Goal: Transaction & Acquisition: Book appointment/travel/reservation

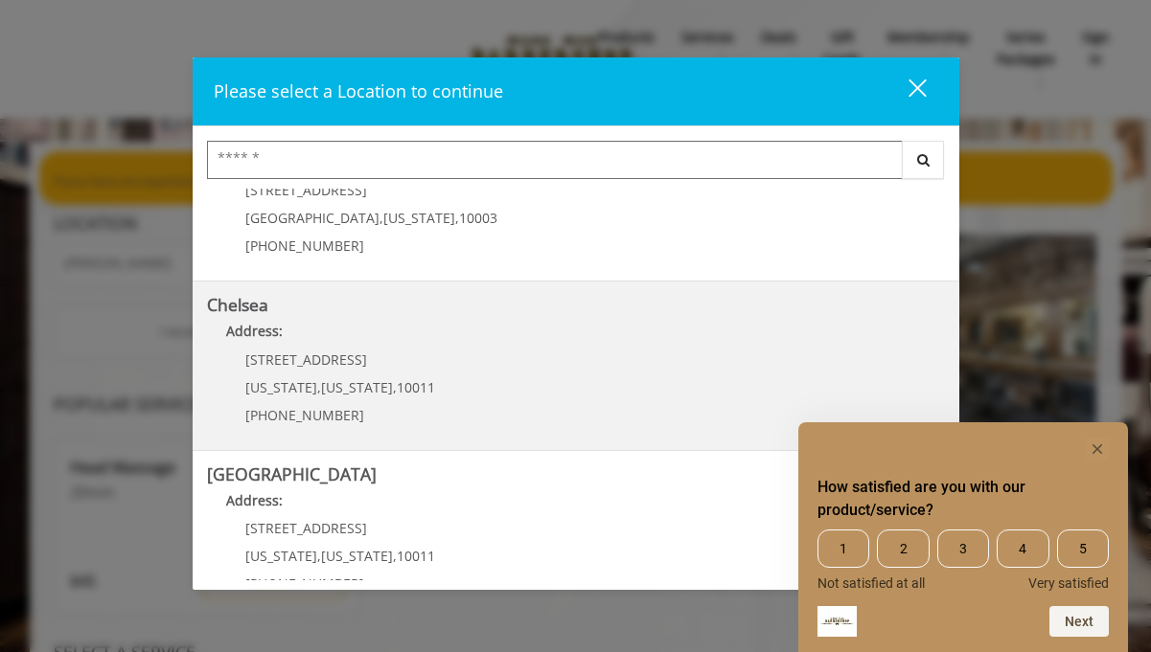
scroll to position [96, 0]
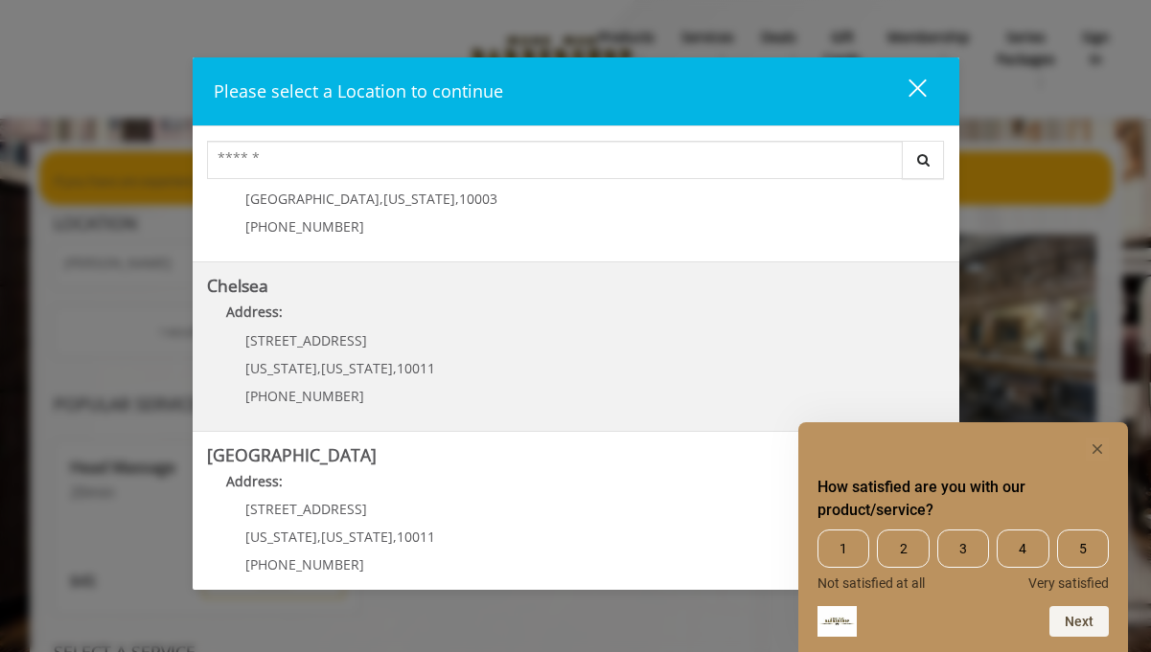
click at [457, 357] on link "Chelsea Address: [STREET_ADDRESS][US_STATE][US_STATE] (917) 639-3902" at bounding box center [576, 347] width 738 height 140
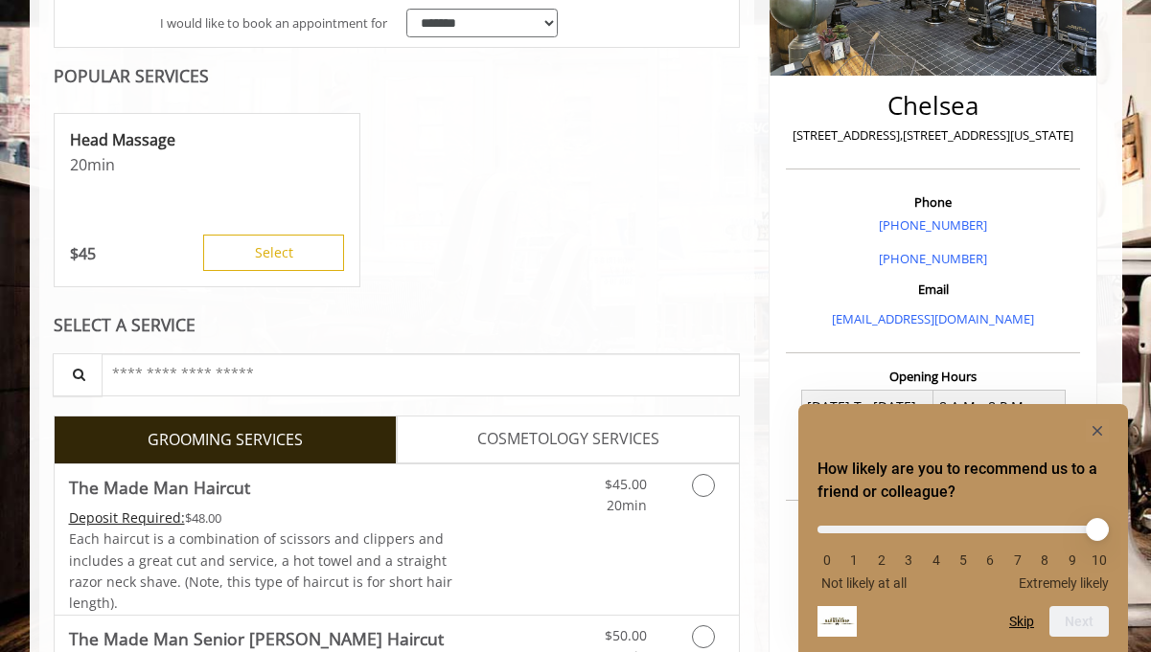
scroll to position [430, 0]
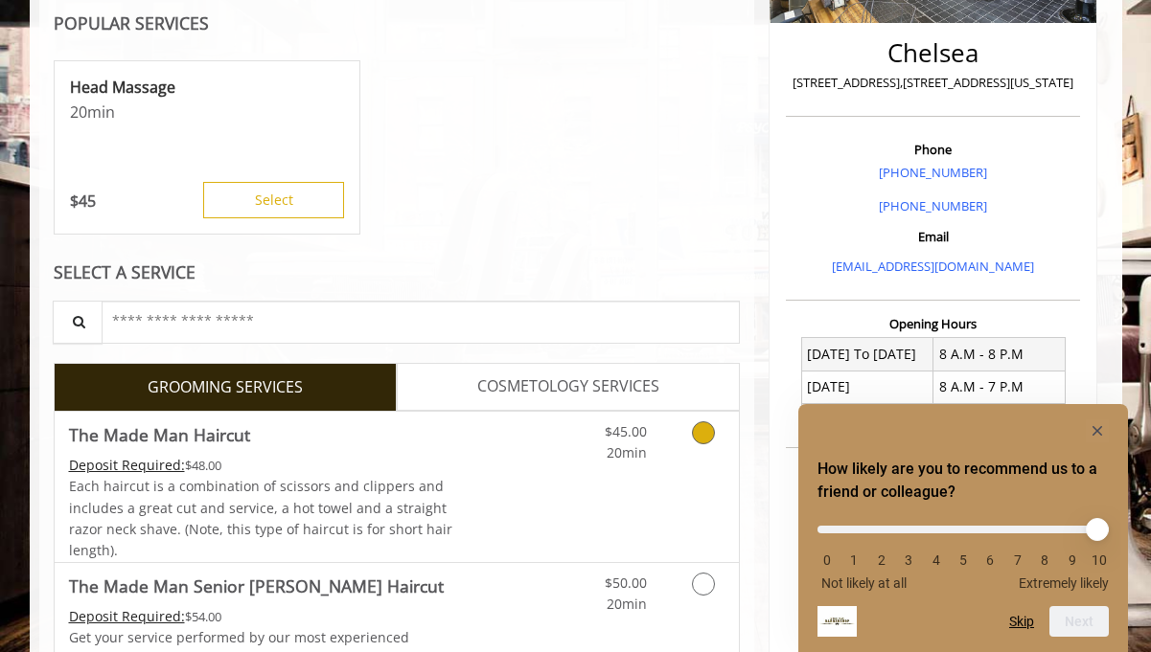
click at [696, 427] on icon "Grooming services" at bounding box center [703, 433] width 23 height 23
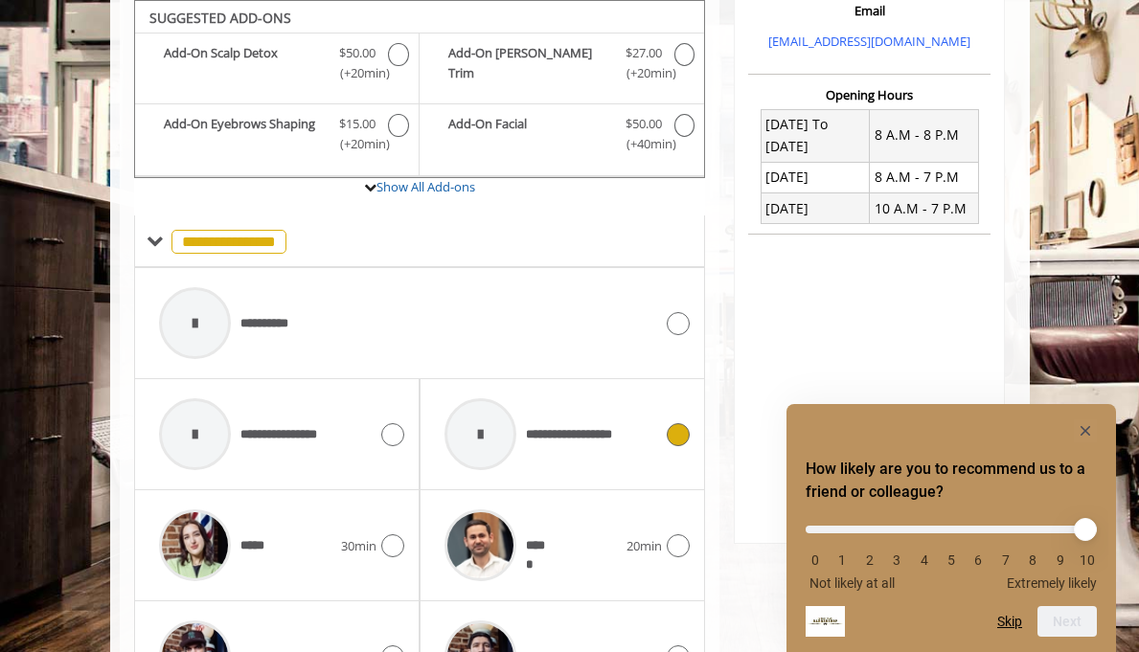
scroll to position [1033, 0]
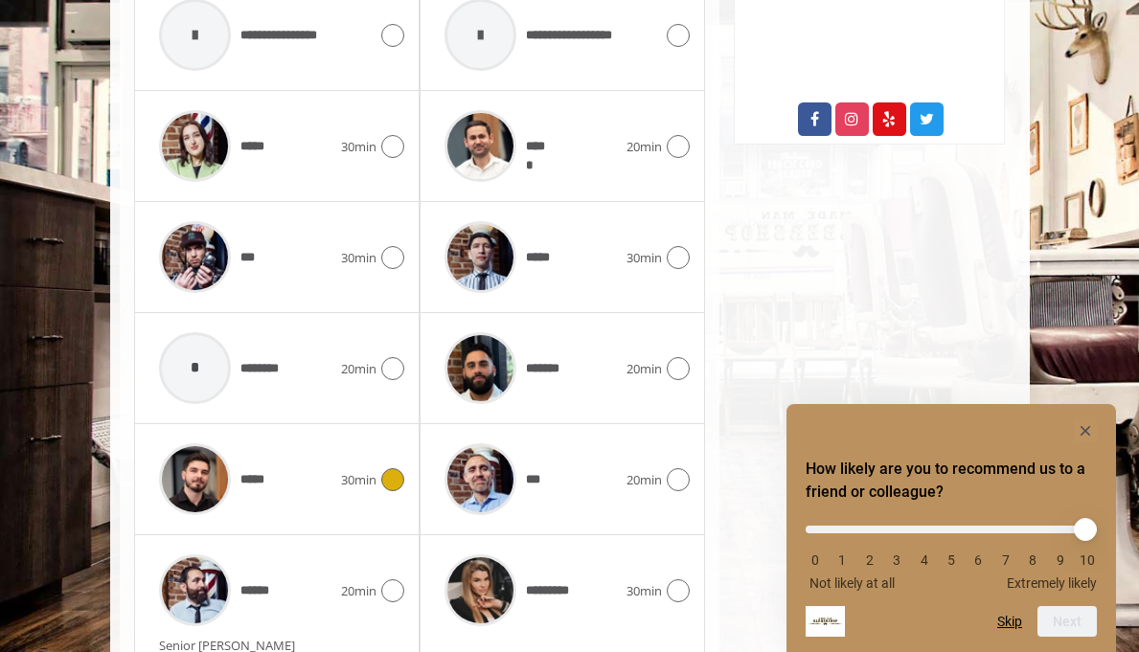
click at [381, 485] on icon at bounding box center [392, 479] width 23 height 23
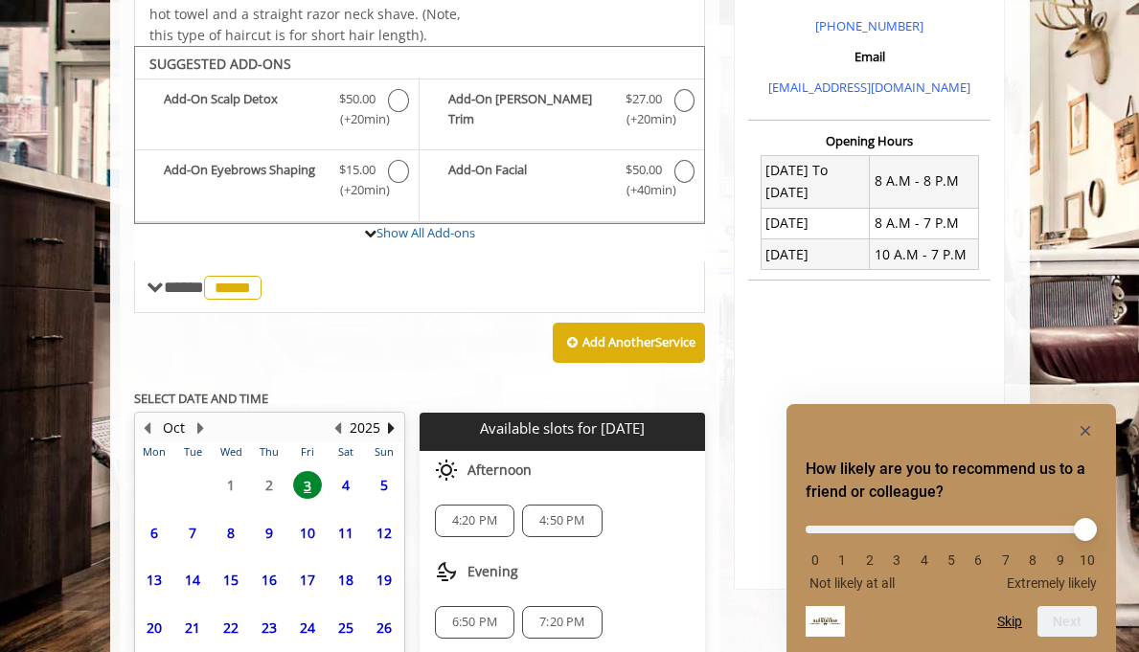
scroll to position [740, 0]
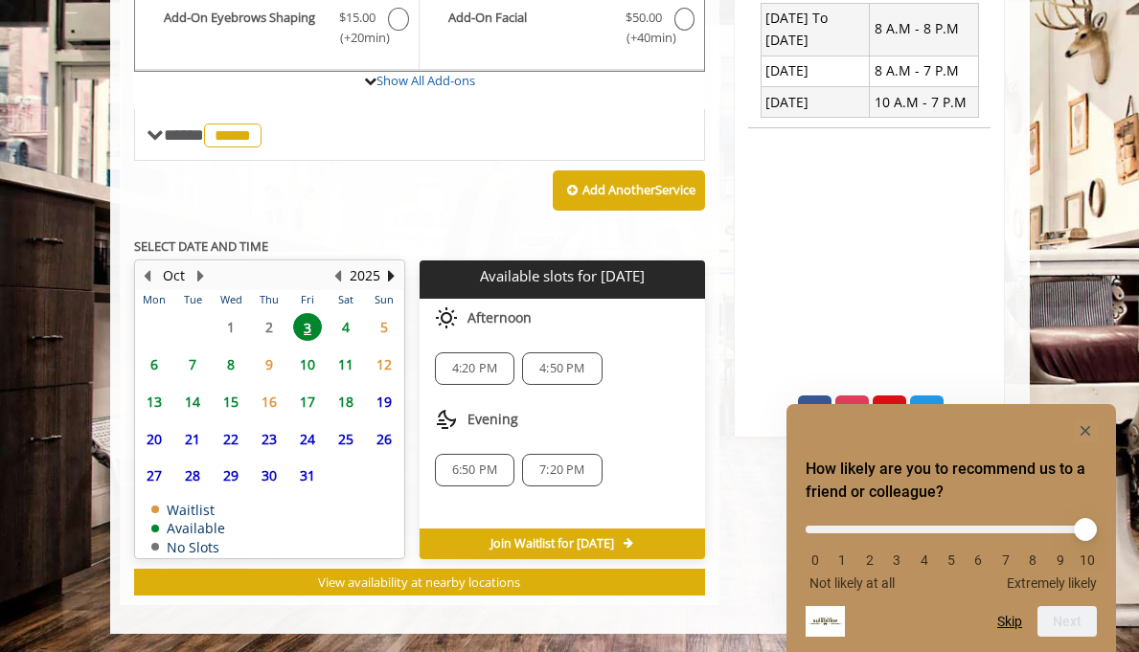
click at [331, 330] on span "4" at bounding box center [345, 327] width 29 height 28
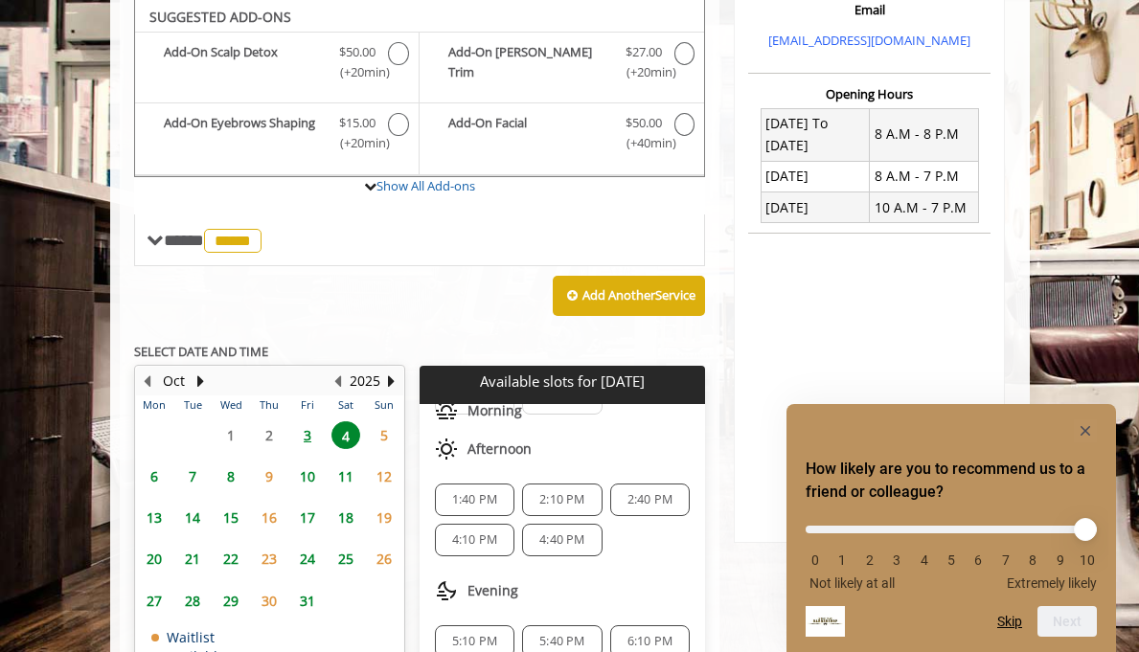
scroll to position [117, 0]
click at [452, 495] on span "1:40 PM" at bounding box center [474, 498] width 45 height 15
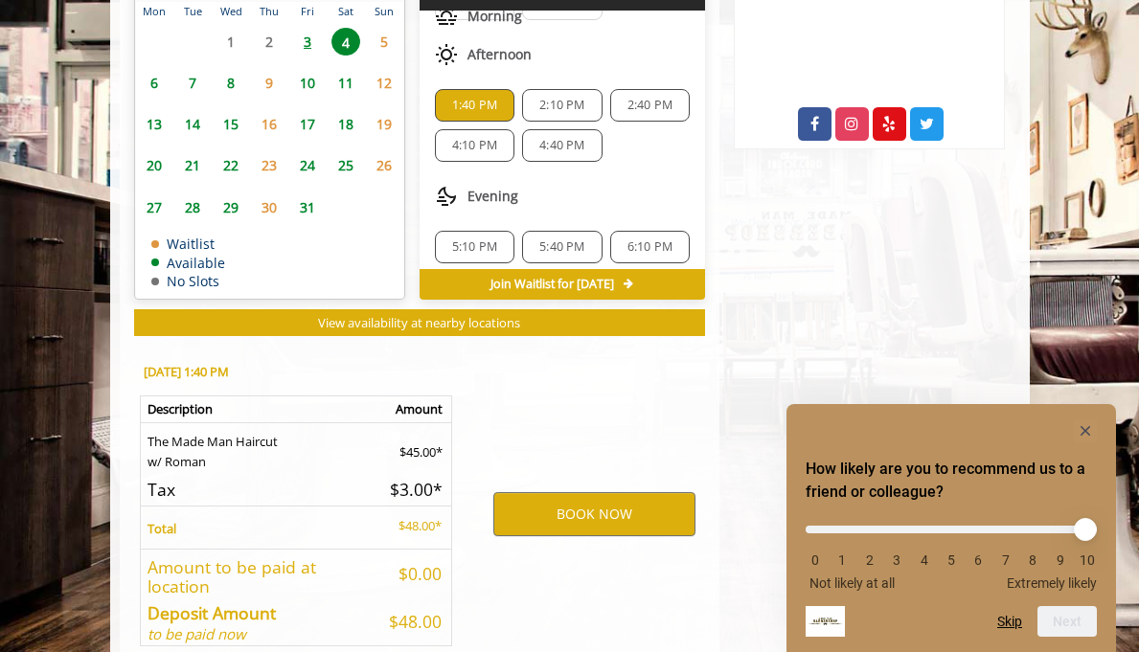
scroll to position [1115, 0]
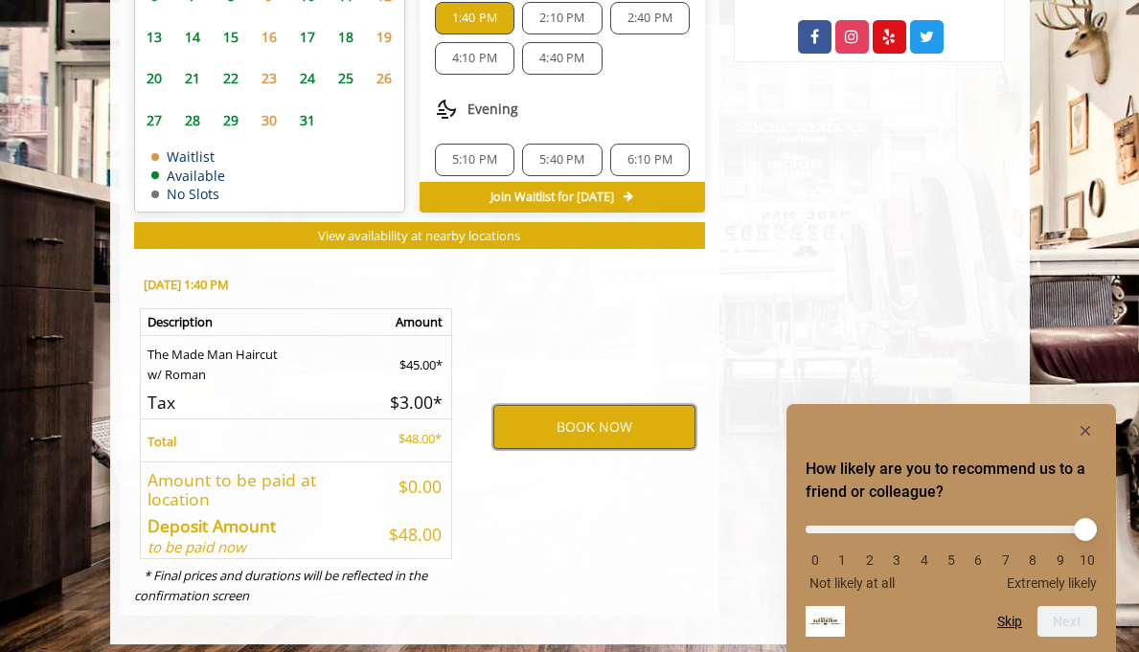
click at [544, 422] on button "BOOK NOW" at bounding box center [594, 427] width 202 height 44
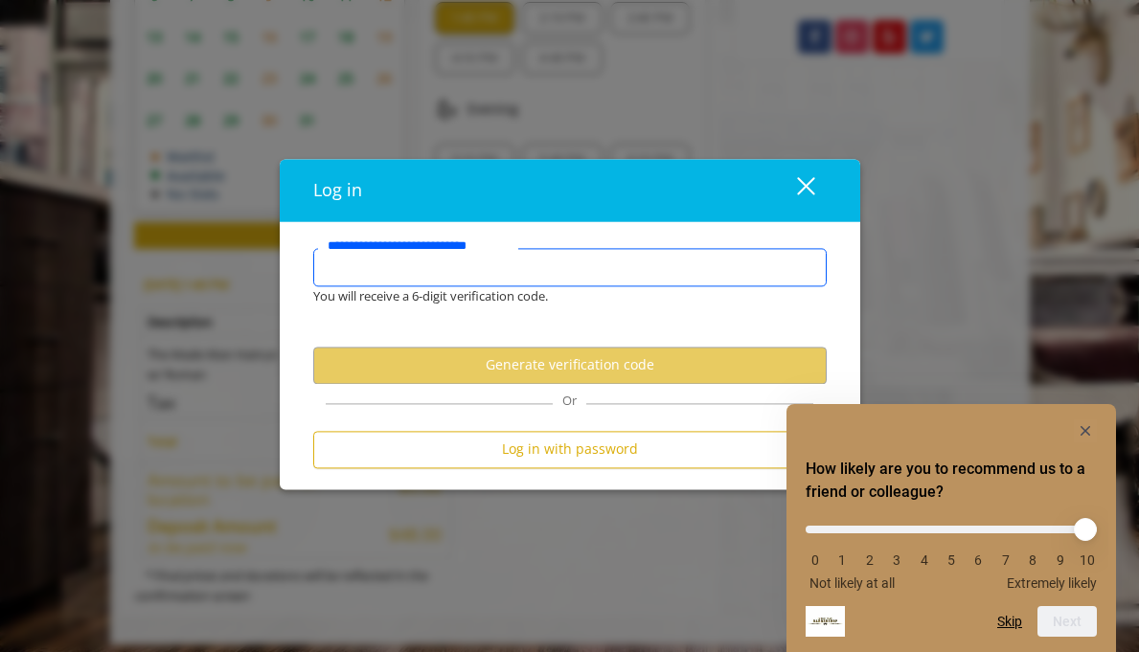
click at [464, 275] on input "**********" at bounding box center [570, 267] width 514 height 38
click at [438, 263] on input "**********" at bounding box center [570, 267] width 514 height 38
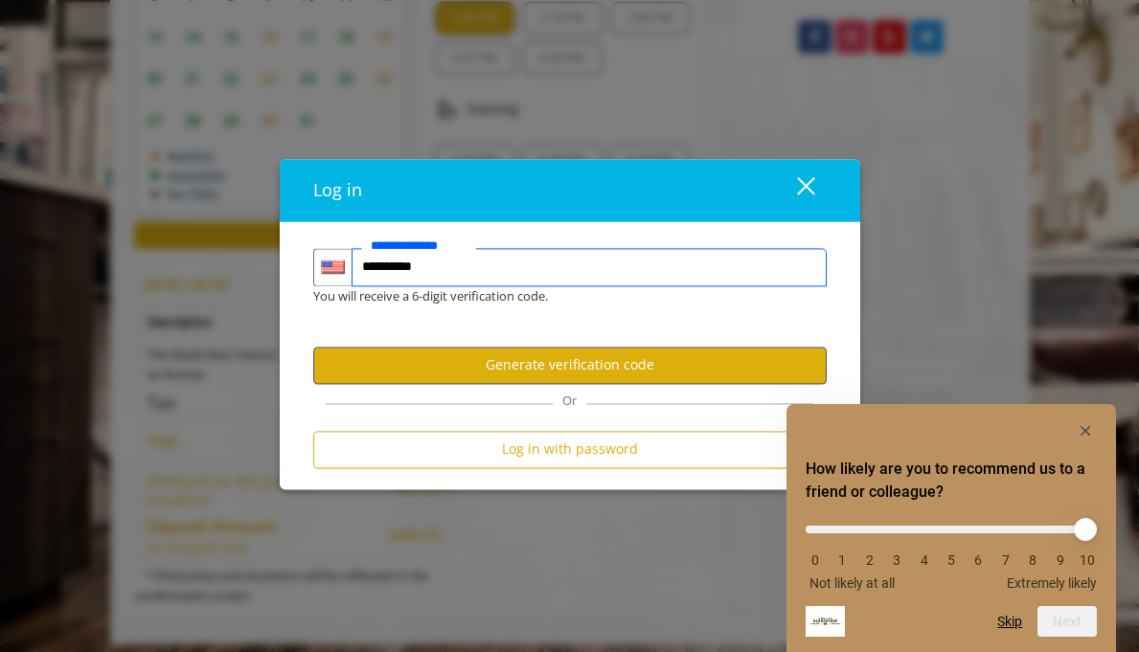
type input "**********"
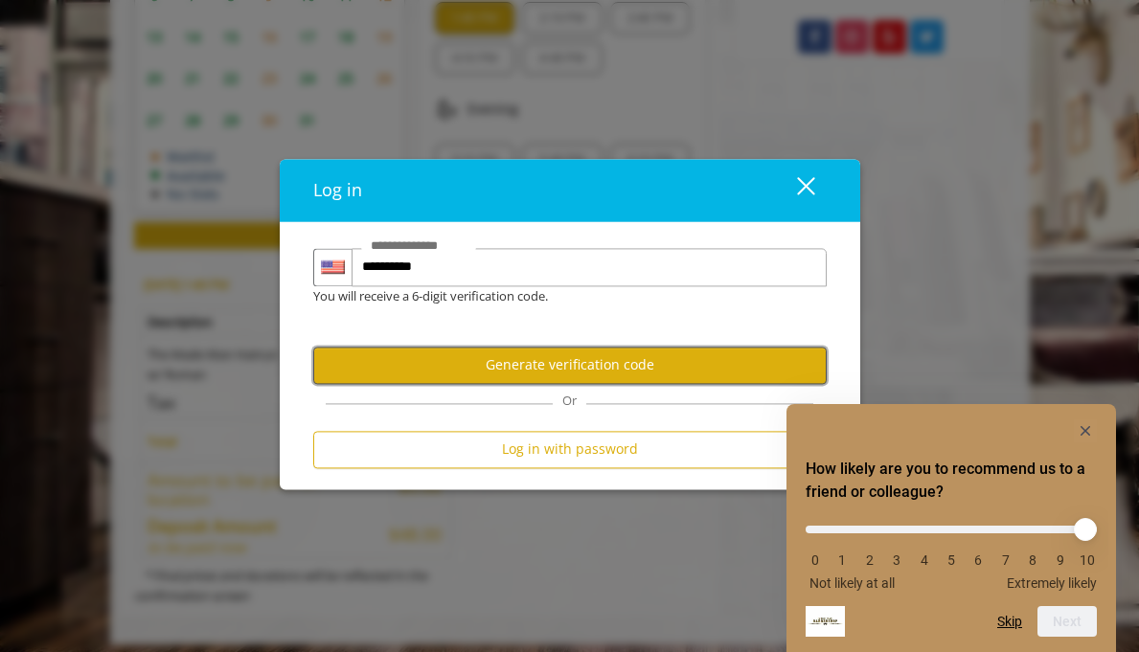
scroll to position [0, 0]
click at [473, 373] on button "Generate verification code" at bounding box center [570, 365] width 514 height 37
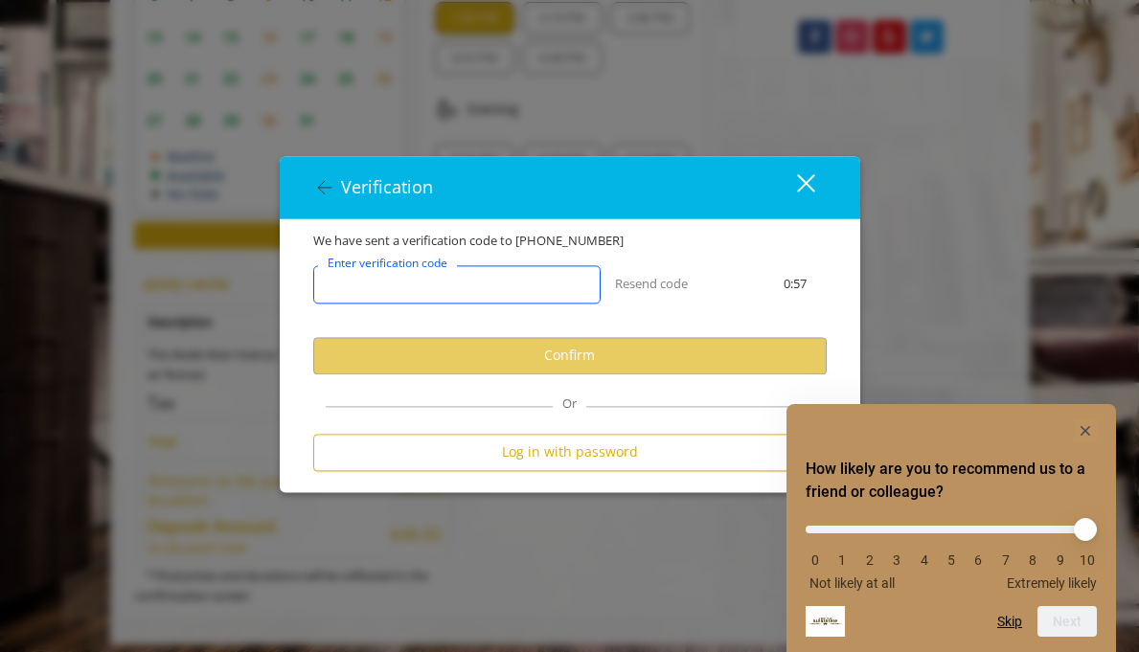
click at [487, 296] on input "Enter verification code" at bounding box center [456, 284] width 287 height 38
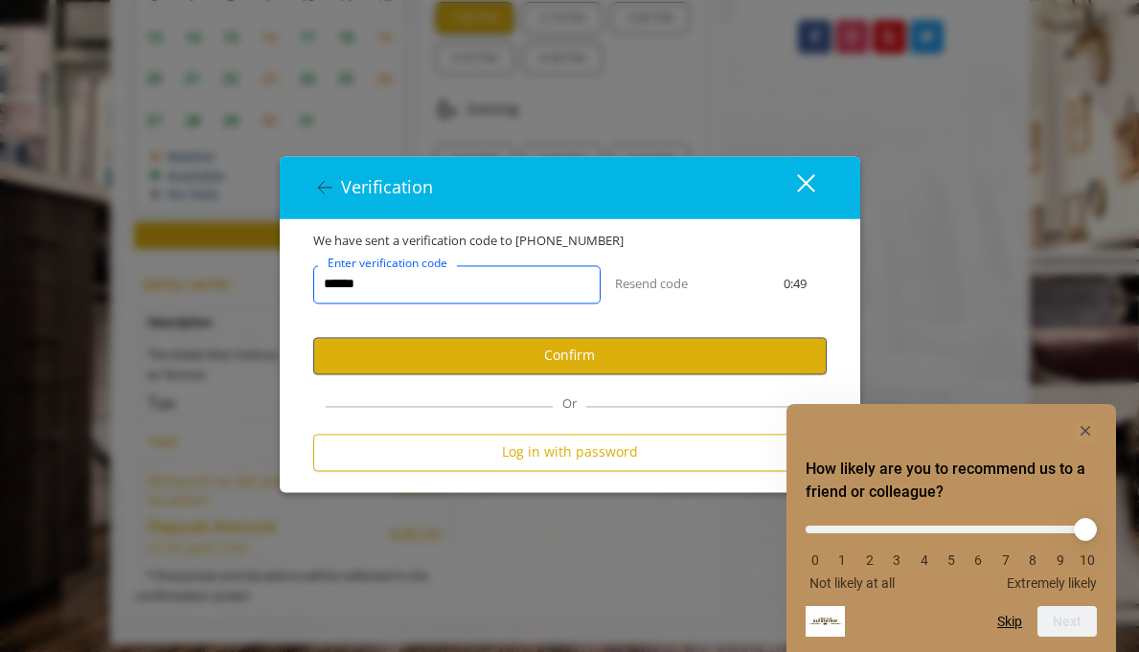
type input "******"
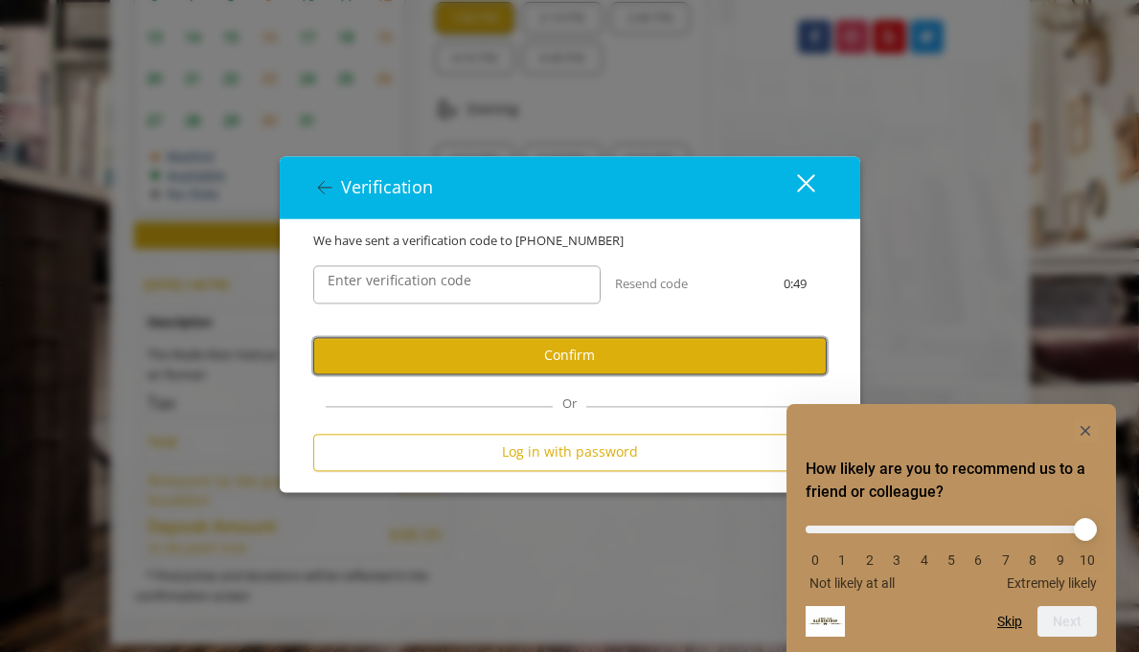
click at [540, 354] on button "Confirm" at bounding box center [570, 355] width 514 height 37
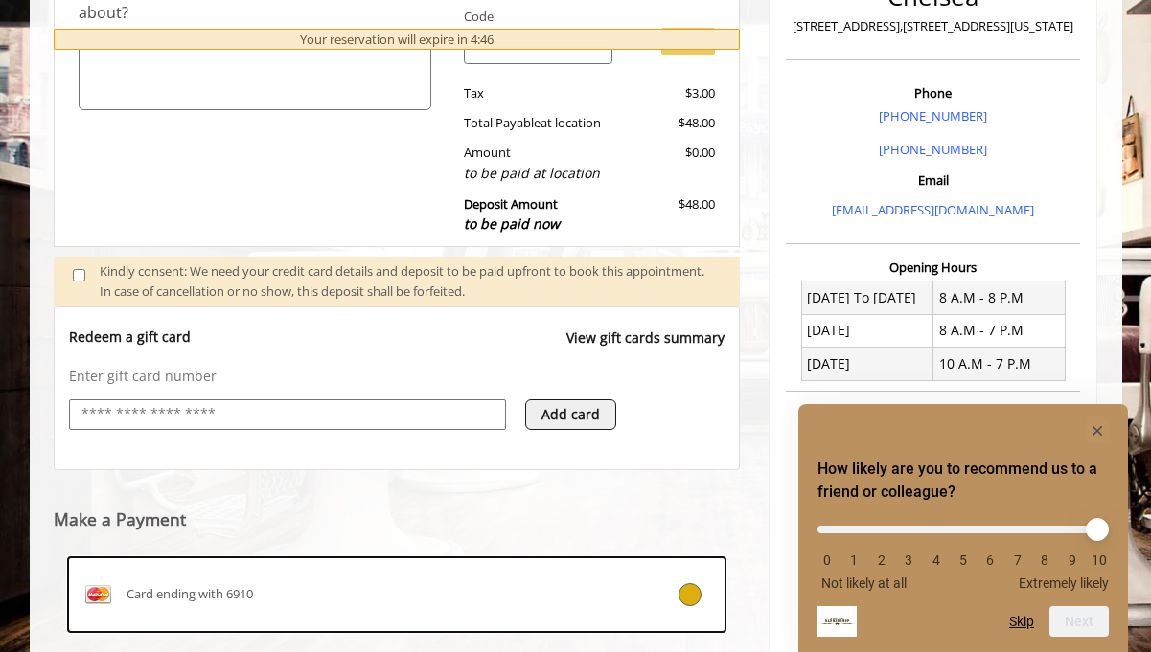
scroll to position [700, 0]
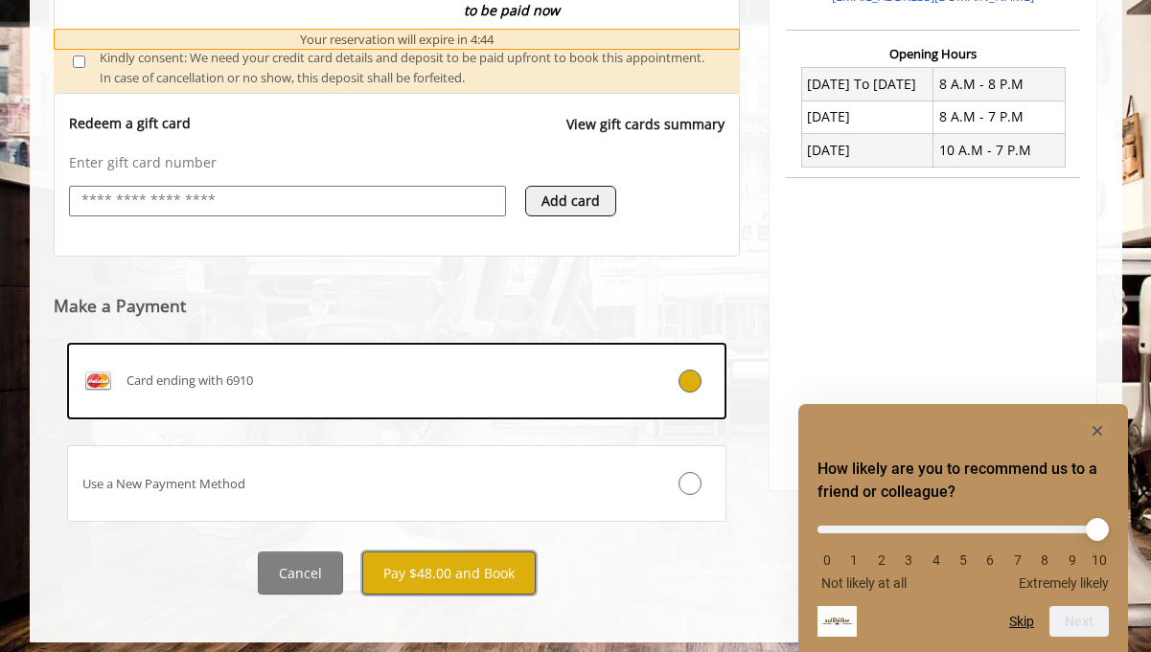
click at [488, 582] on button "Pay $48.00 and Book" at bounding box center [448, 573] width 173 height 43
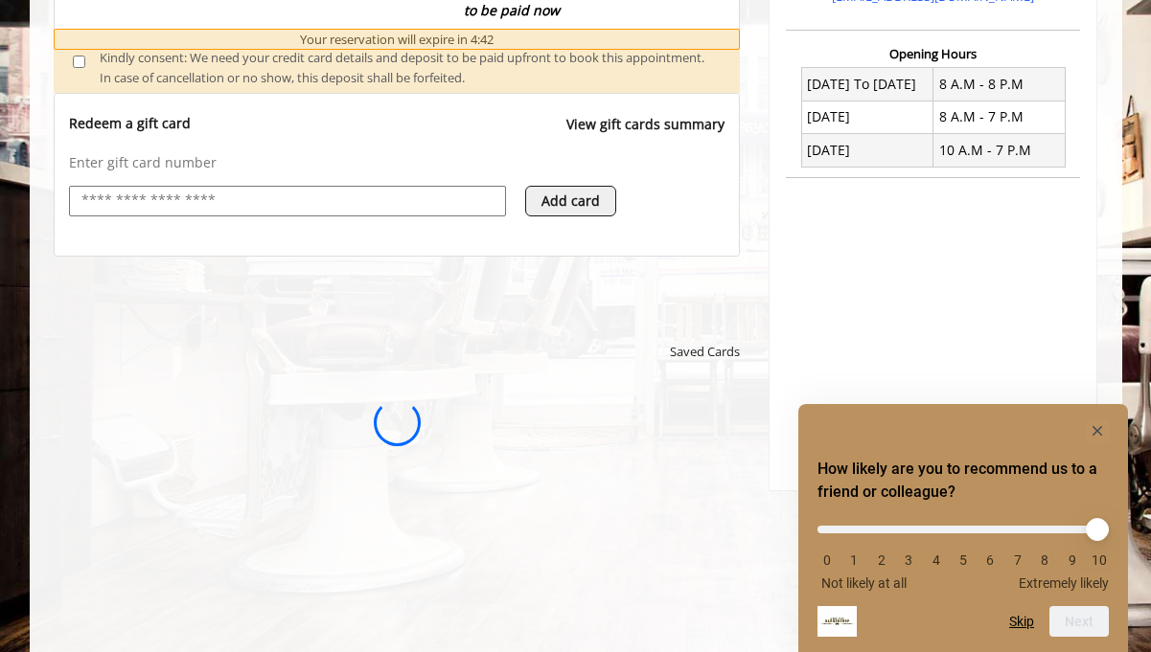
scroll to position [0, 0]
